Goal: Navigation & Orientation: Find specific page/section

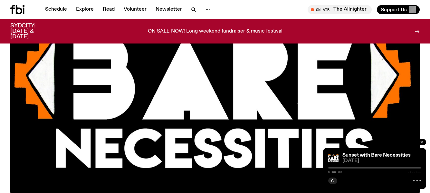
scroll to position [129, 0]
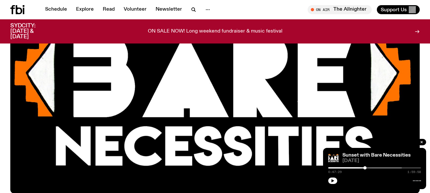
drag, startPoint x: 403, startPoint y: 167, endPoint x: 365, endPoint y: 173, distance: 37.8
click at [365, 173] on div "0:47:29 1:59:58" at bounding box center [375, 170] width 93 height 8
click at [53, 9] on link "Schedule" at bounding box center [56, 9] width 30 height 9
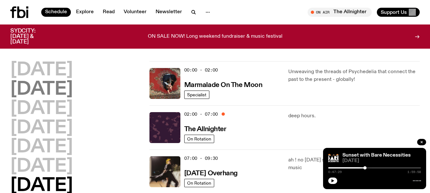
click at [71, 86] on h2 "[DATE]" at bounding box center [41, 90] width 63 height 18
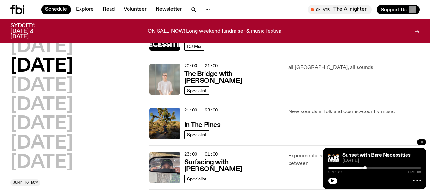
scroll to position [340, 0]
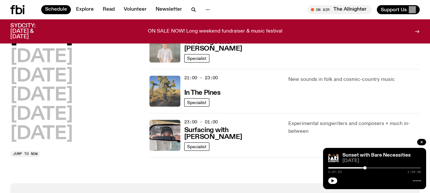
click at [165, 91] on img at bounding box center [165, 91] width 31 height 31
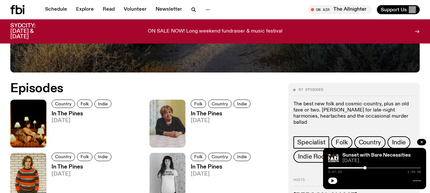
scroll to position [257, 0]
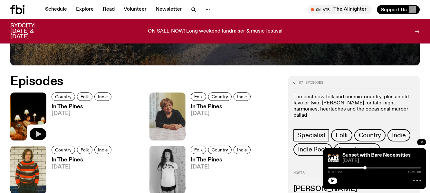
click at [38, 133] on icon "button" at bounding box center [38, 134] width 5 height 6
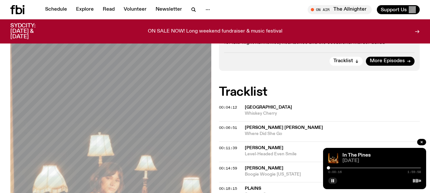
scroll to position [168, 0]
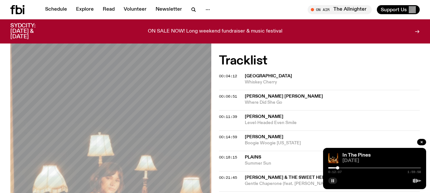
click at [333, 180] on rect "button" at bounding box center [332, 180] width 1 height 3
